Goal: Complete application form

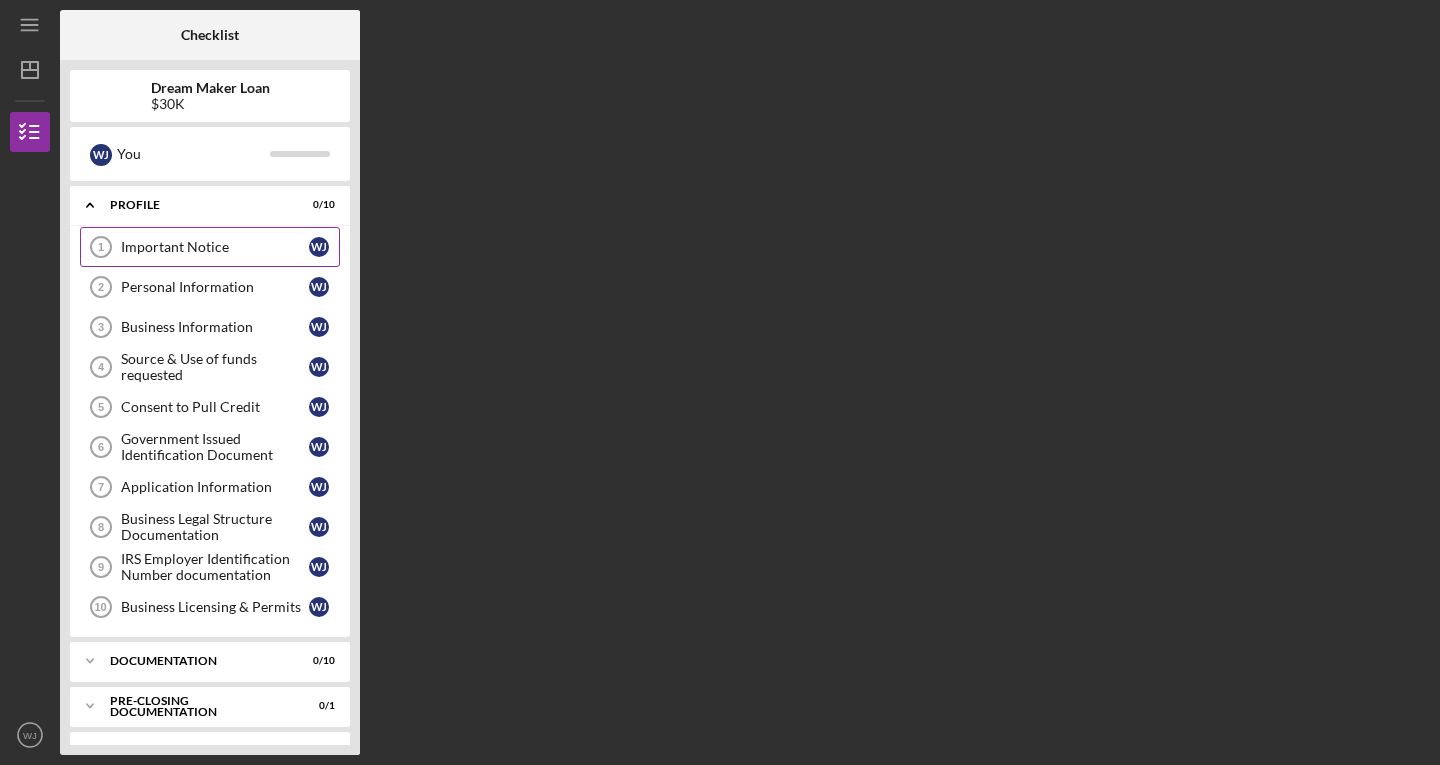
click at [256, 258] on link "Important Notice 1 Important Notice [PERSON_NAME]" at bounding box center [210, 247] width 260 height 40
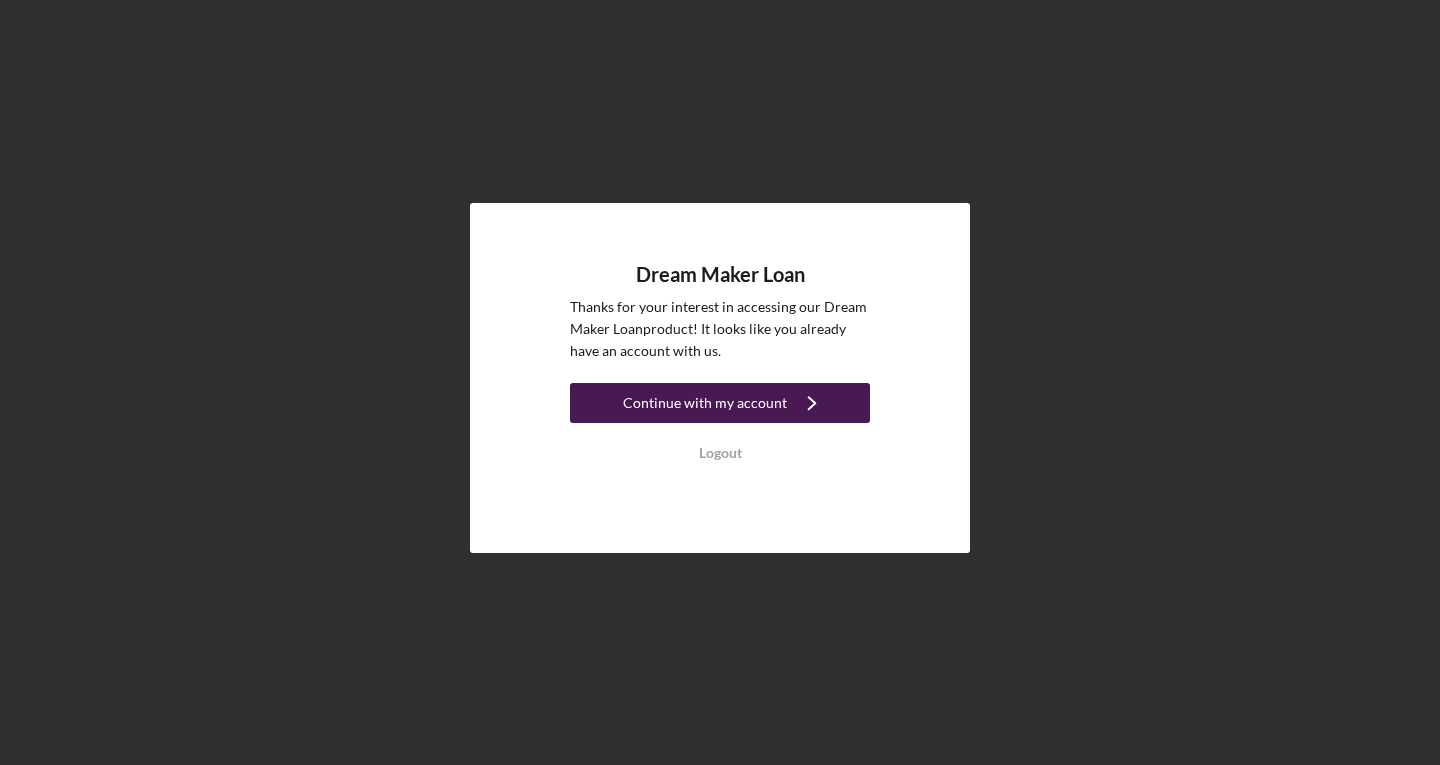
click at [816, 407] on icon "Icon/Navigate" at bounding box center [812, 403] width 50 height 50
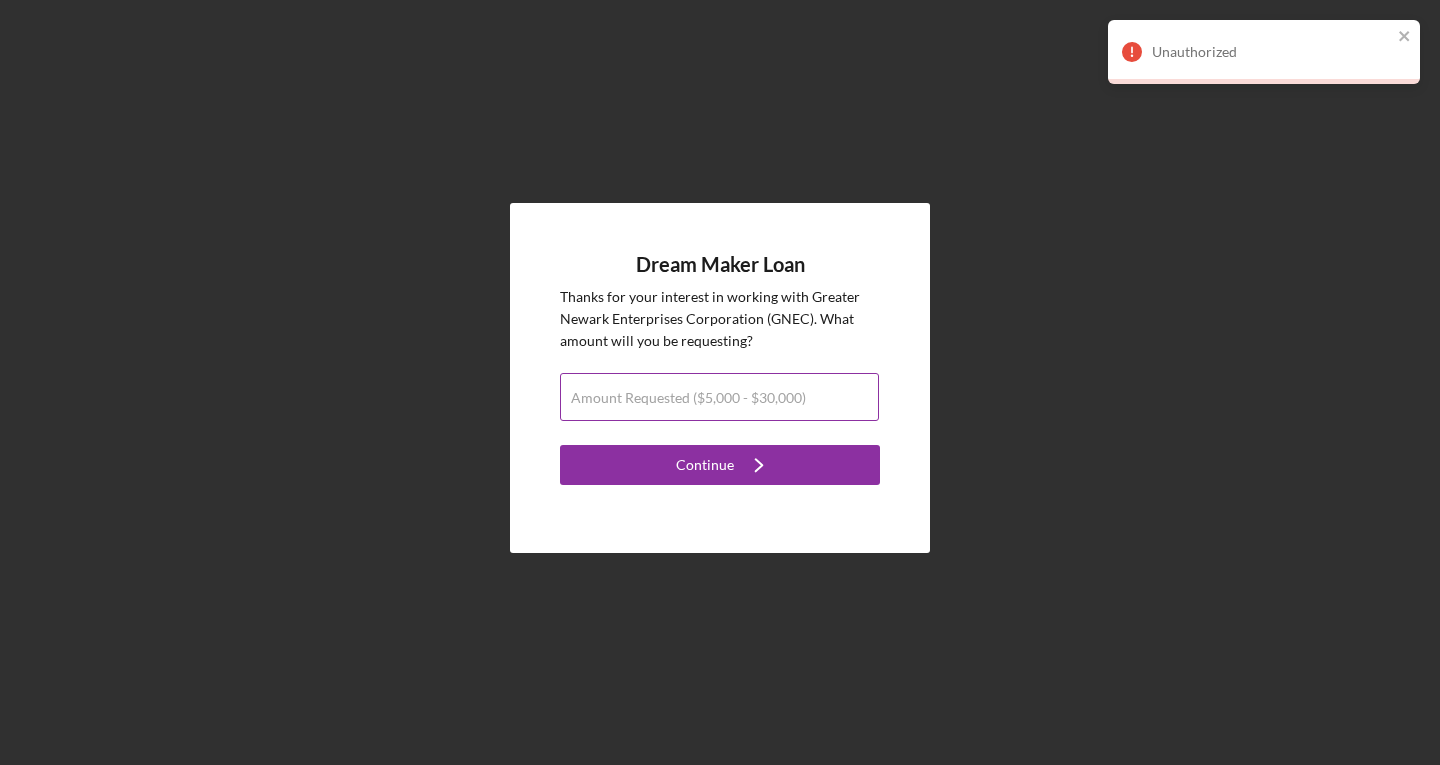
click at [743, 401] on label "Amount Requested ($5,000 - $30,000)" at bounding box center [688, 398] width 235 height 16
click at [743, 401] on input "Amount Requested ($5,000 - $30,000)" at bounding box center [719, 397] width 319 height 48
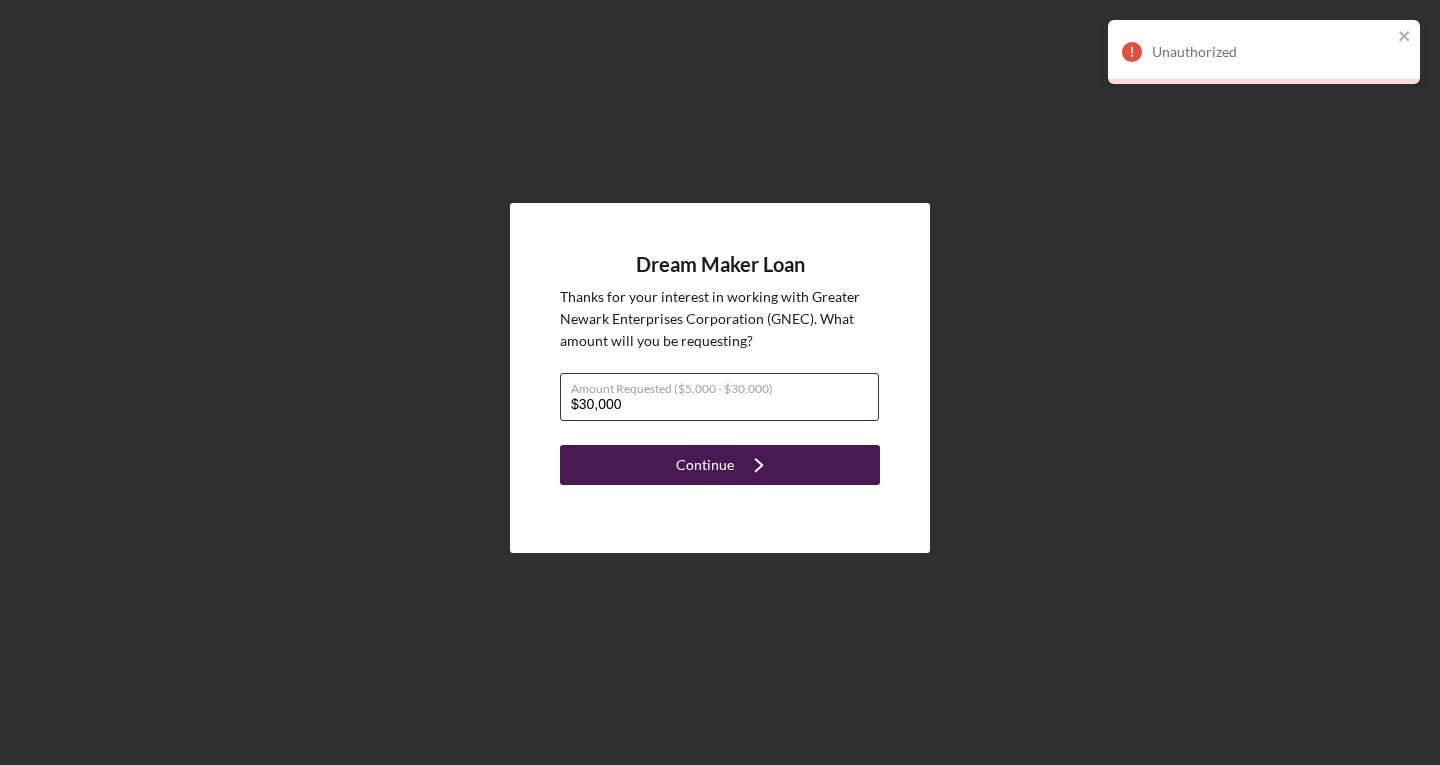
type input "$30,000"
click at [698, 472] on div "Continue" at bounding box center [705, 465] width 58 height 40
click at [762, 475] on icon "Icon/Navigate" at bounding box center [759, 465] width 50 height 50
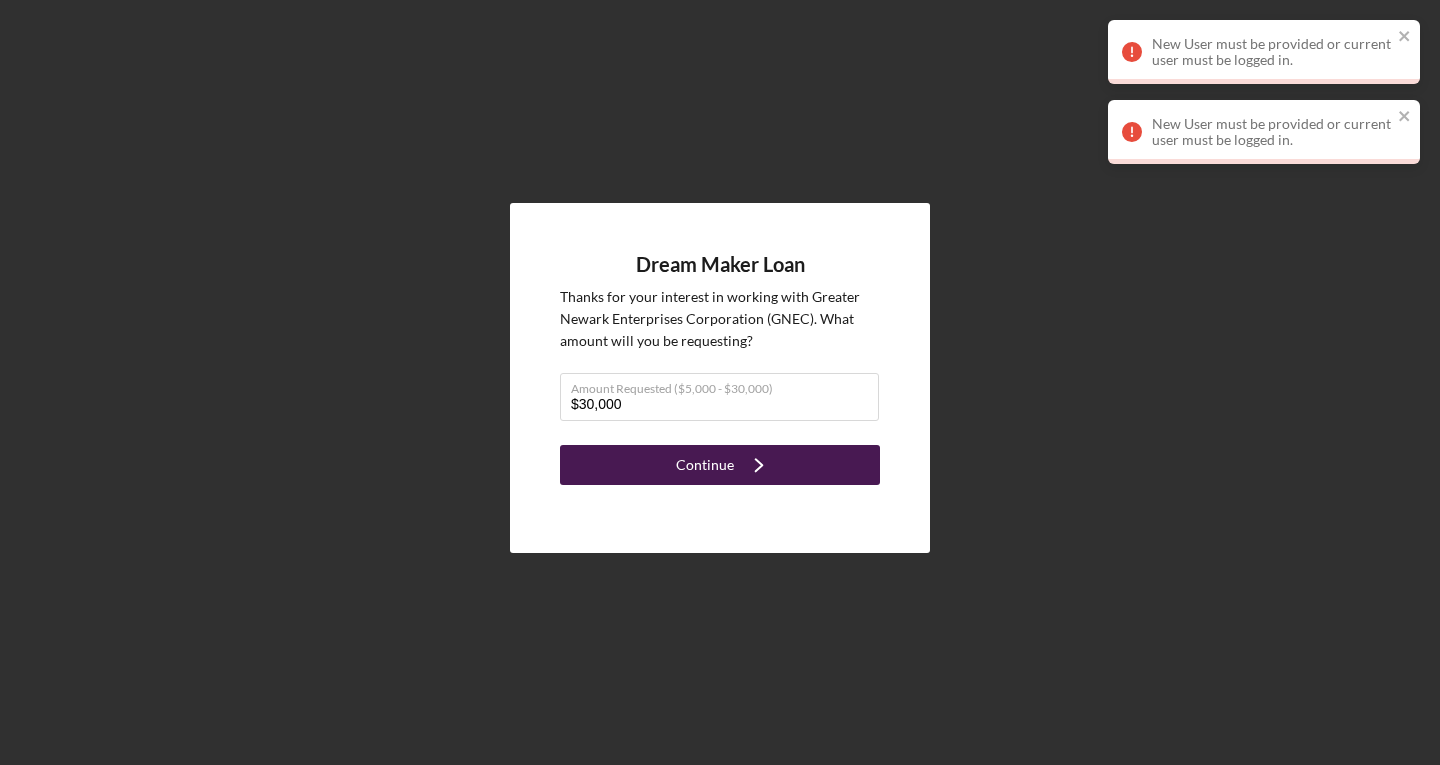
click at [762, 475] on icon "Icon/Navigate" at bounding box center [759, 465] width 50 height 50
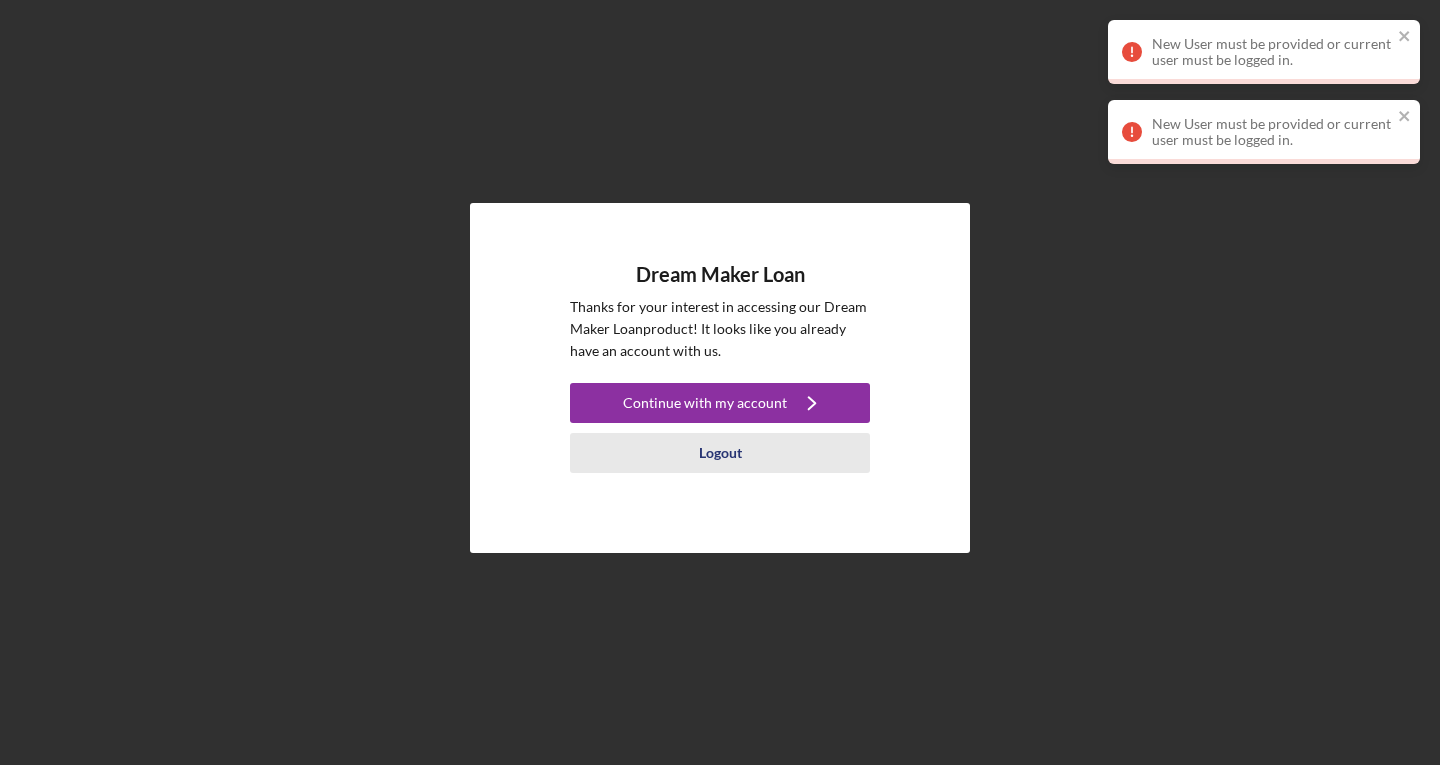
click at [709, 458] on div "Logout" at bounding box center [720, 453] width 43 height 40
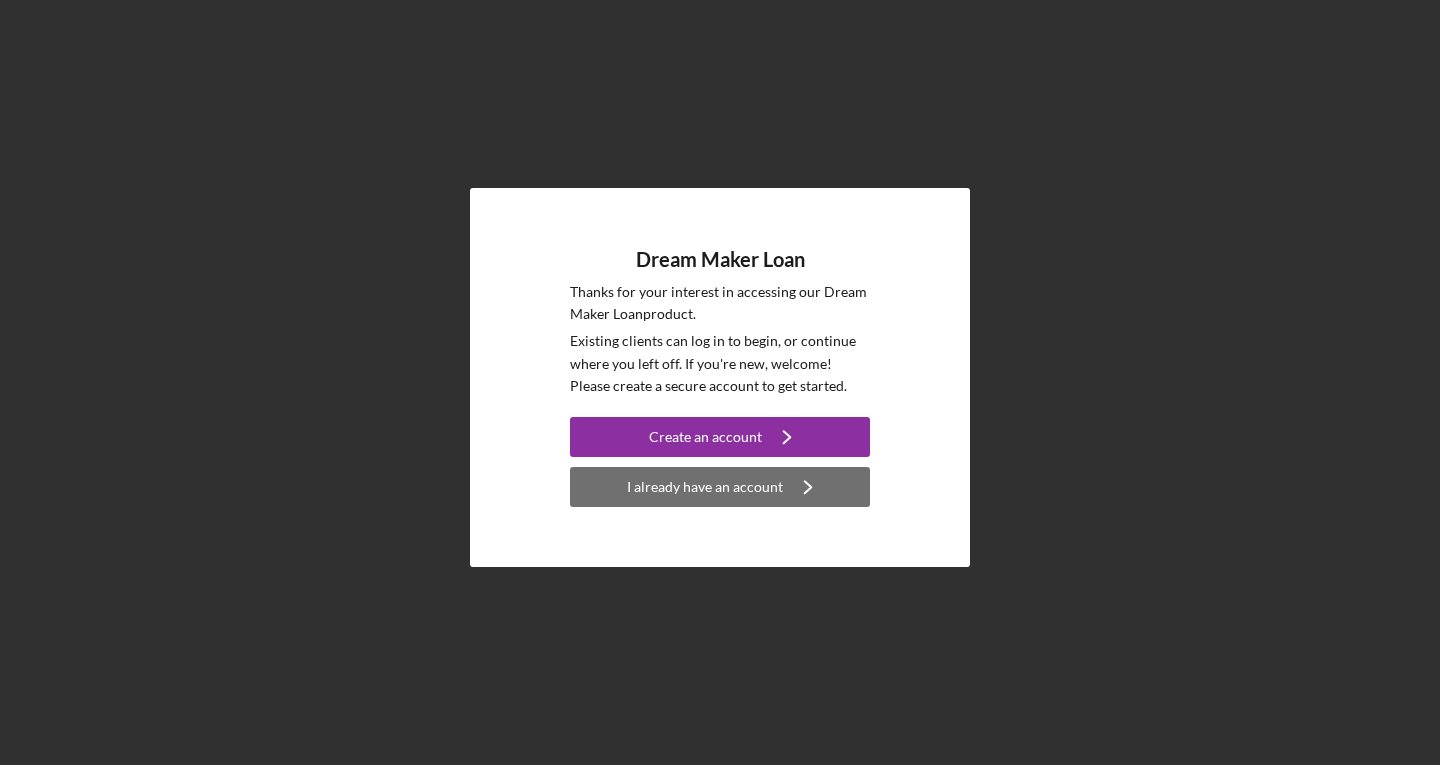
click at [707, 495] on div "I already have an account" at bounding box center [705, 487] width 156 height 40
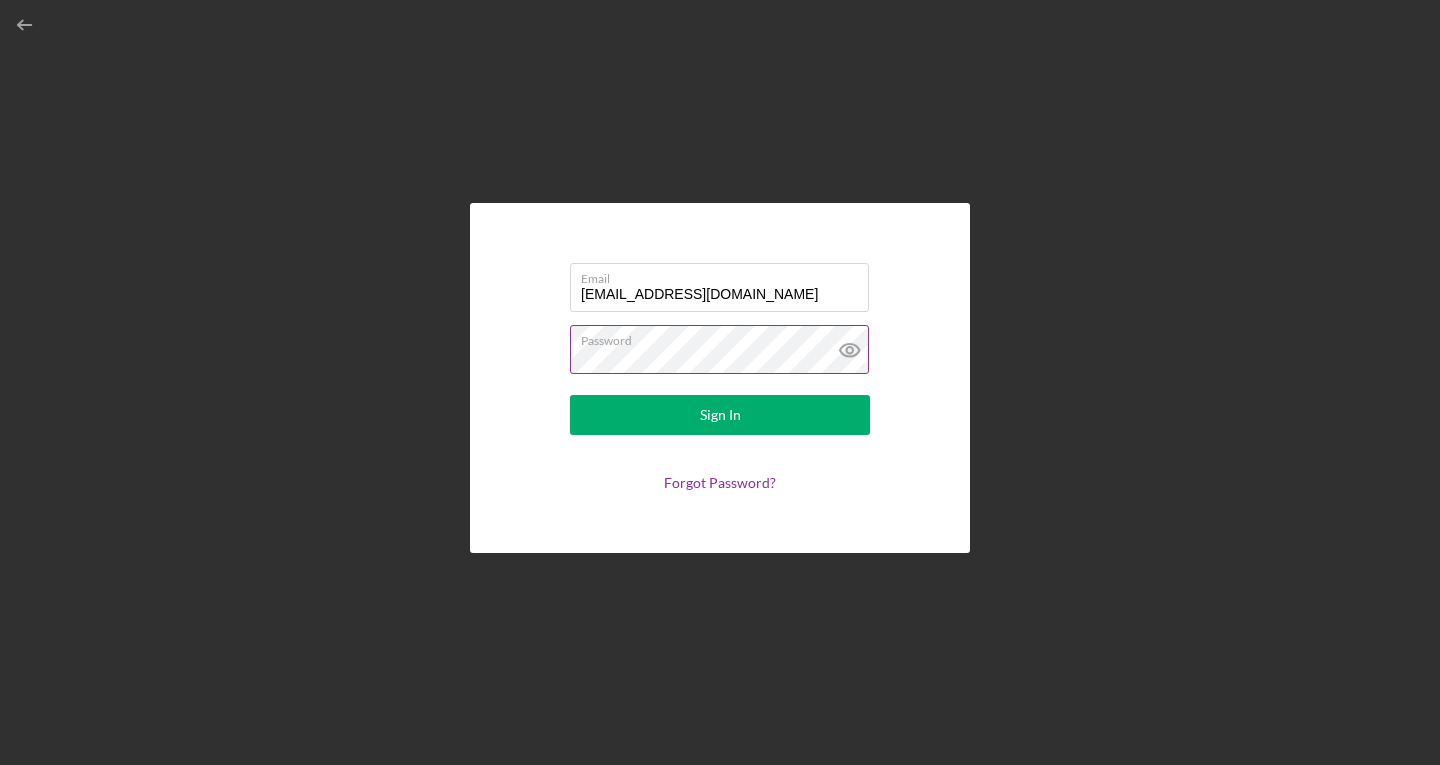
click at [841, 355] on icon at bounding box center [850, 350] width 50 height 50
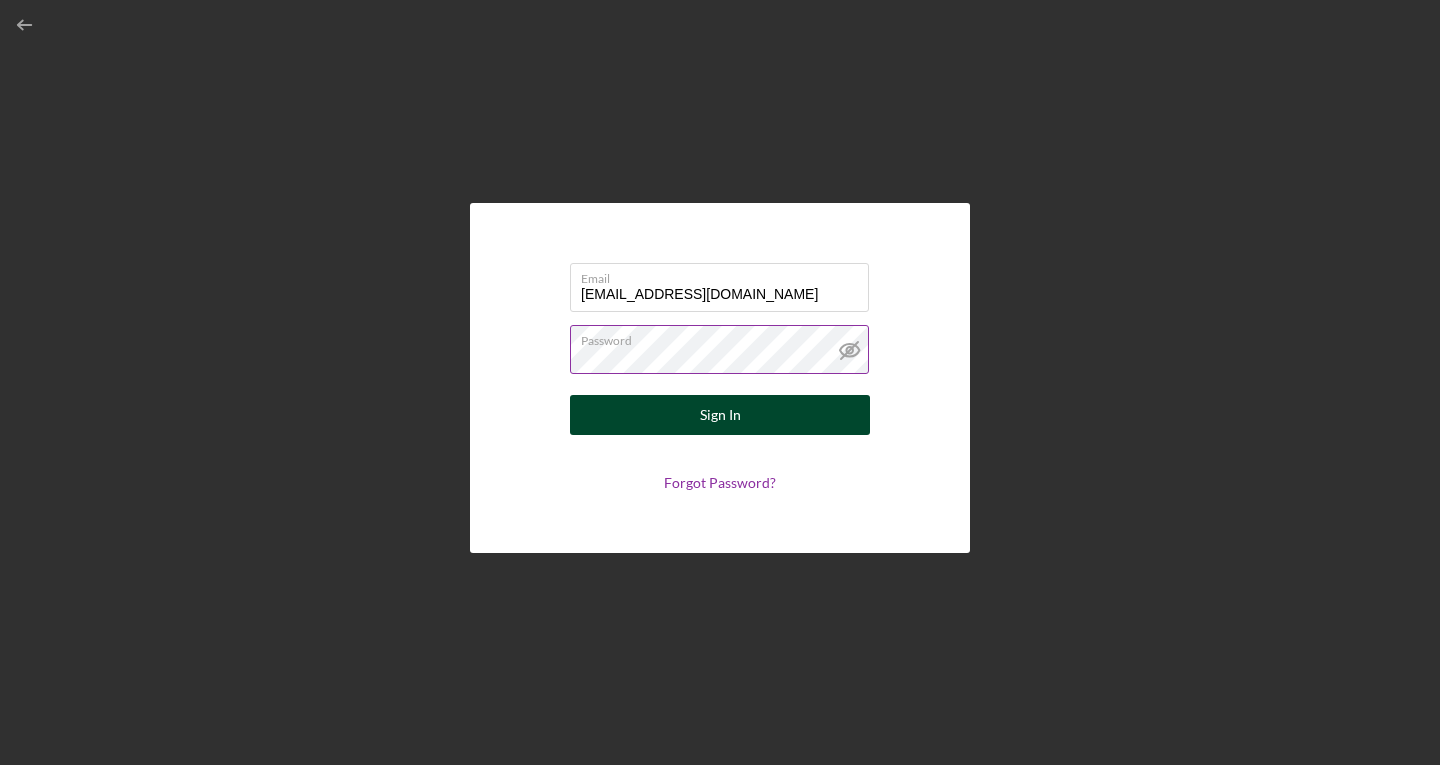
click at [803, 407] on button "Sign In" at bounding box center [720, 415] width 300 height 40
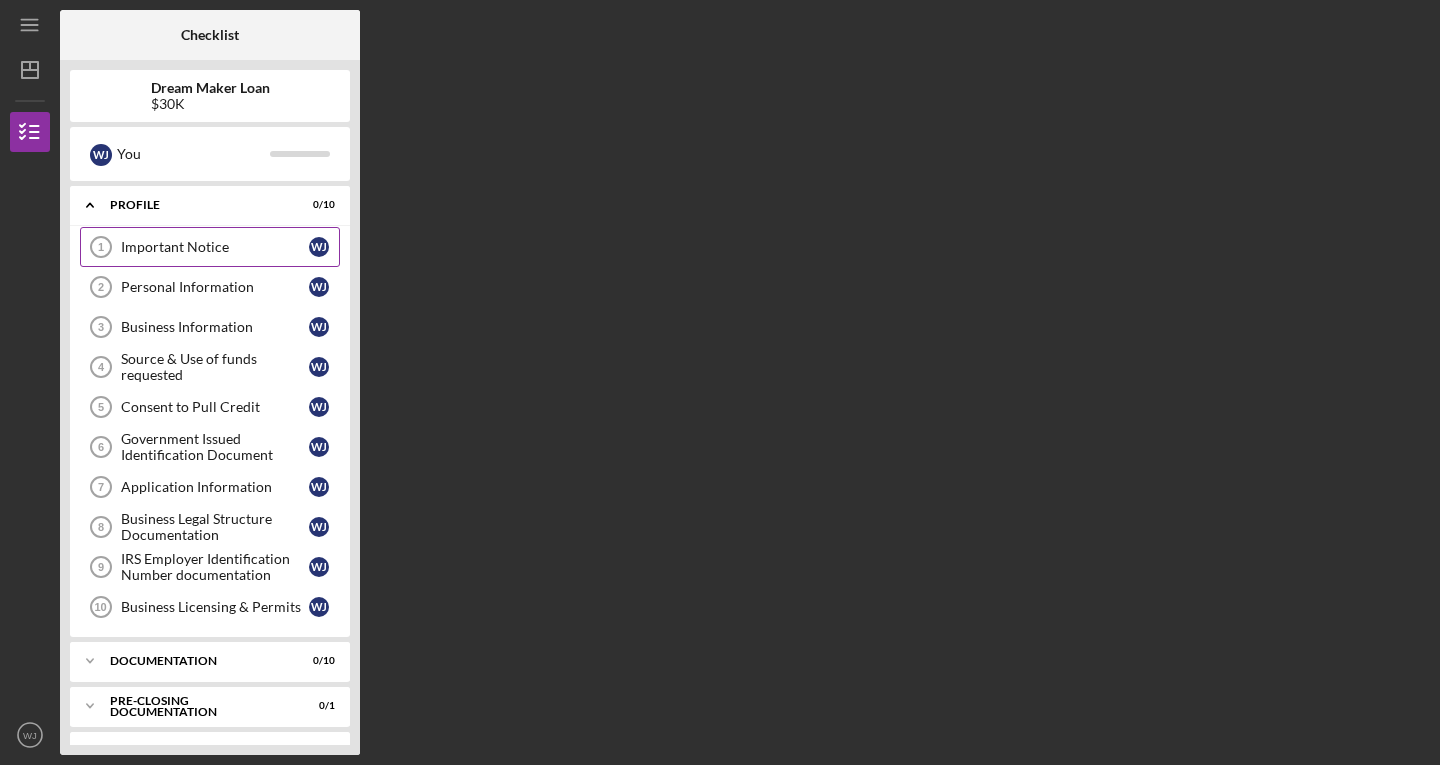
click at [279, 255] on div "Important Notice" at bounding box center [215, 247] width 188 height 16
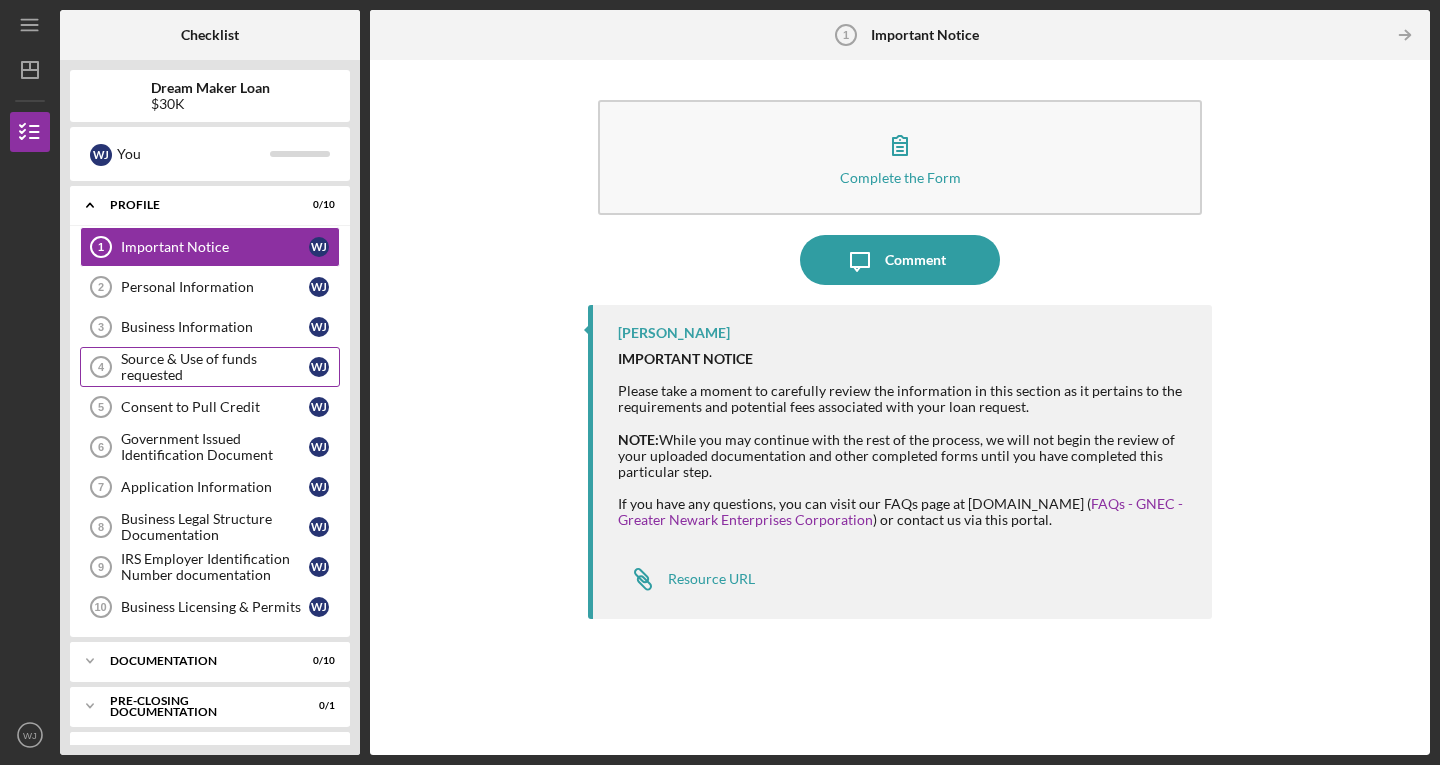
click at [165, 362] on div "Source & Use of funds requested" at bounding box center [215, 367] width 188 height 32
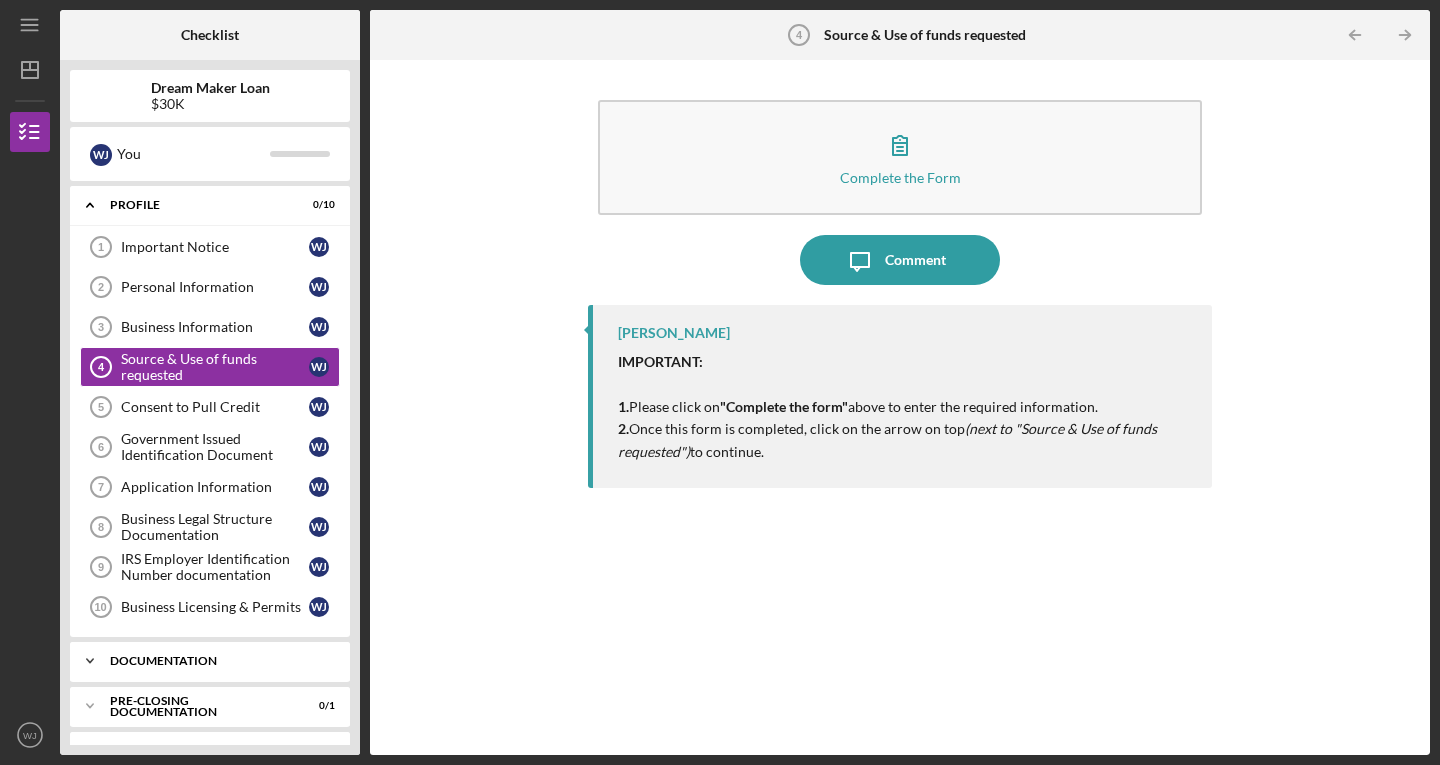
click at [160, 651] on div "Icon/Expander Documentation 0 / 10" at bounding box center [210, 661] width 280 height 40
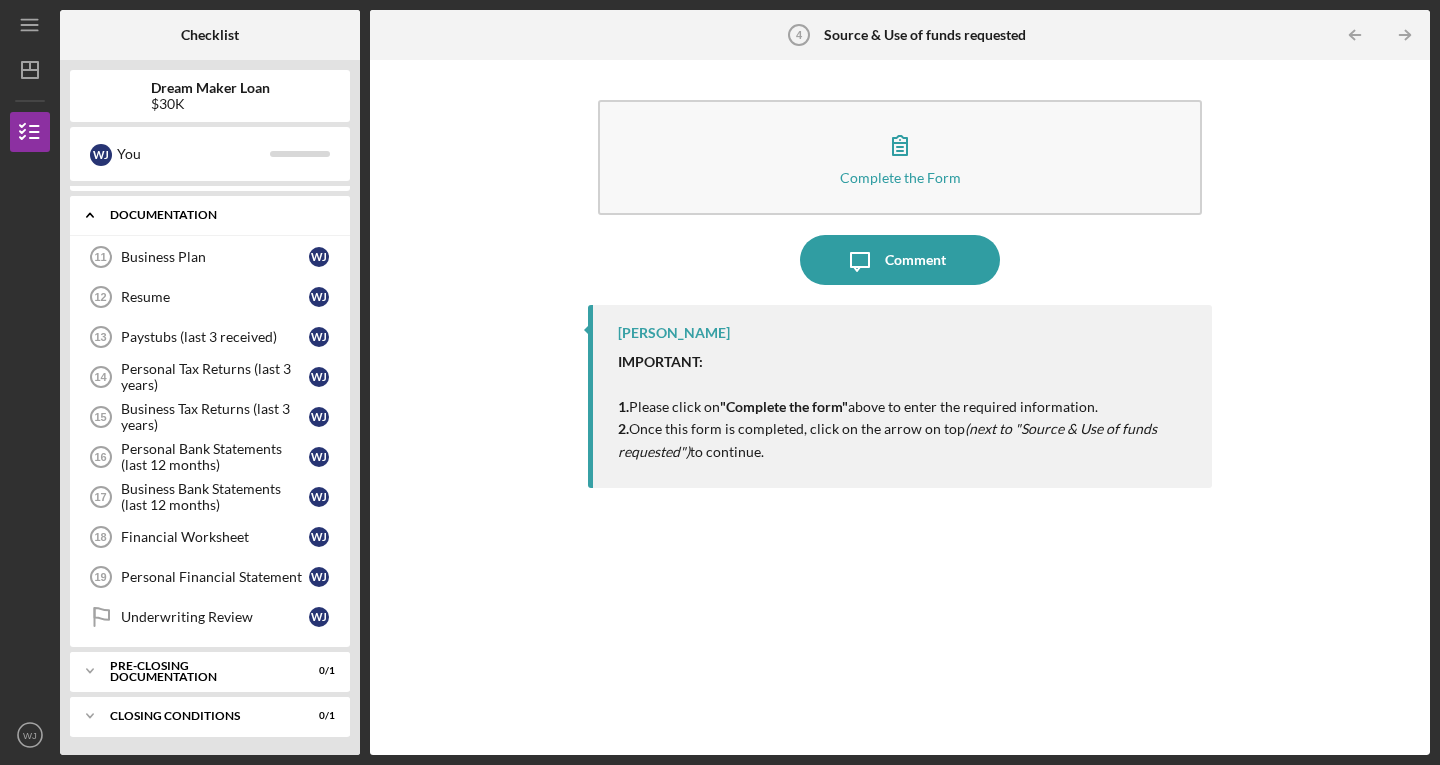
scroll to position [448, 0]
click at [171, 665] on div "Pre-Closing Documentation" at bounding box center [217, 669] width 215 height 12
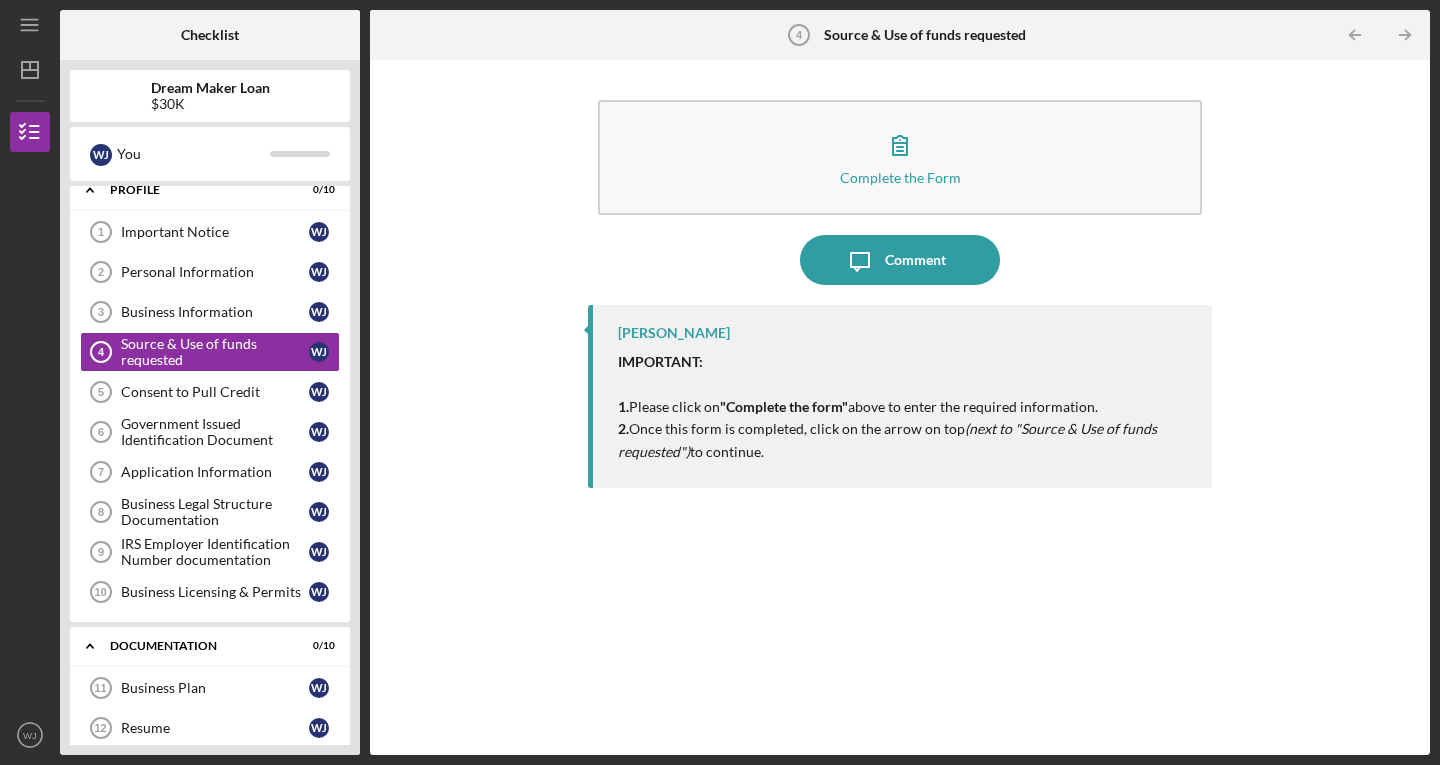
scroll to position [0, 0]
